Goal: Find specific page/section: Find specific page/section

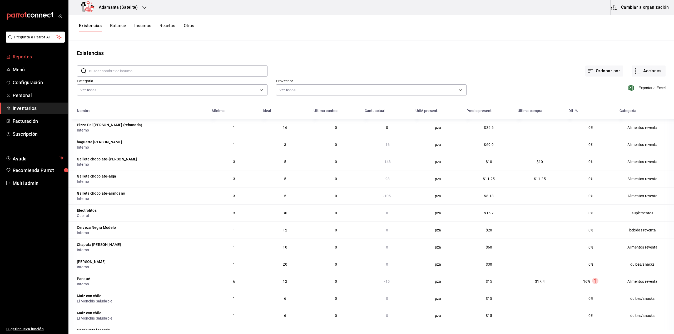
click at [27, 59] on span "Reportes" at bounding box center [38, 56] width 51 height 7
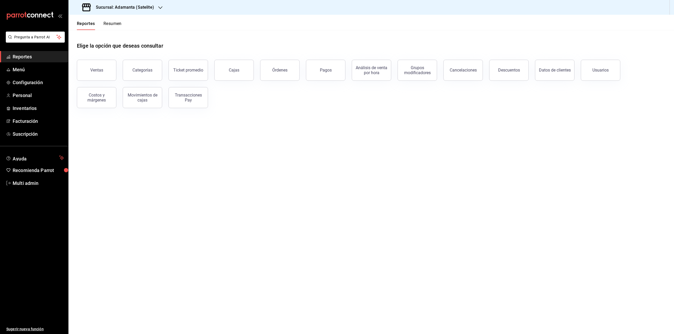
click at [118, 33] on div "Elige la opción que deseas consultar" at bounding box center [371, 41] width 589 height 23
click at [116, 25] on button "Resumen" at bounding box center [112, 25] width 18 height 9
